Goal: Complete application form

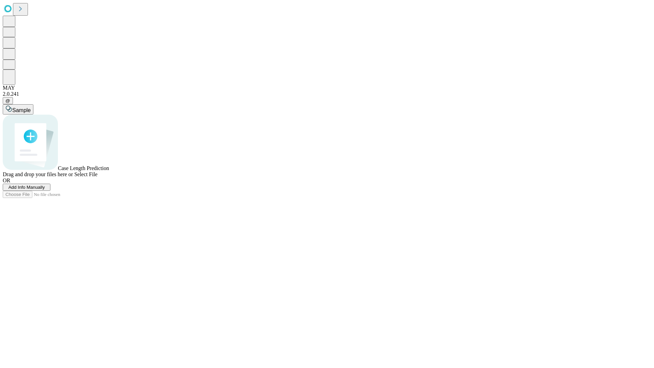
click at [45, 190] on span "Add Info Manually" at bounding box center [27, 187] width 36 height 5
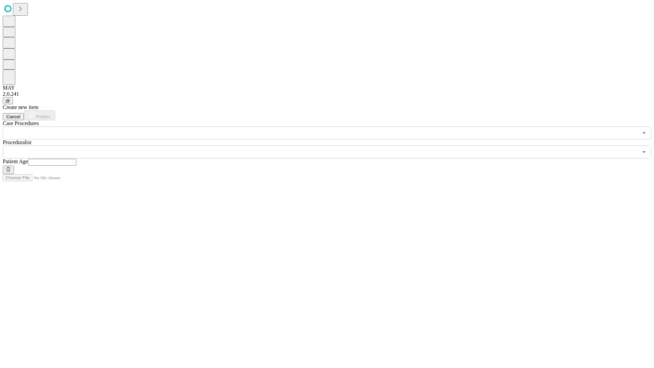
click at [76, 159] on input "text" at bounding box center [52, 162] width 48 height 7
type input "**"
click at [332, 146] on input "text" at bounding box center [321, 152] width 636 height 13
